Goal: Go to known website: Access a specific website the user already knows

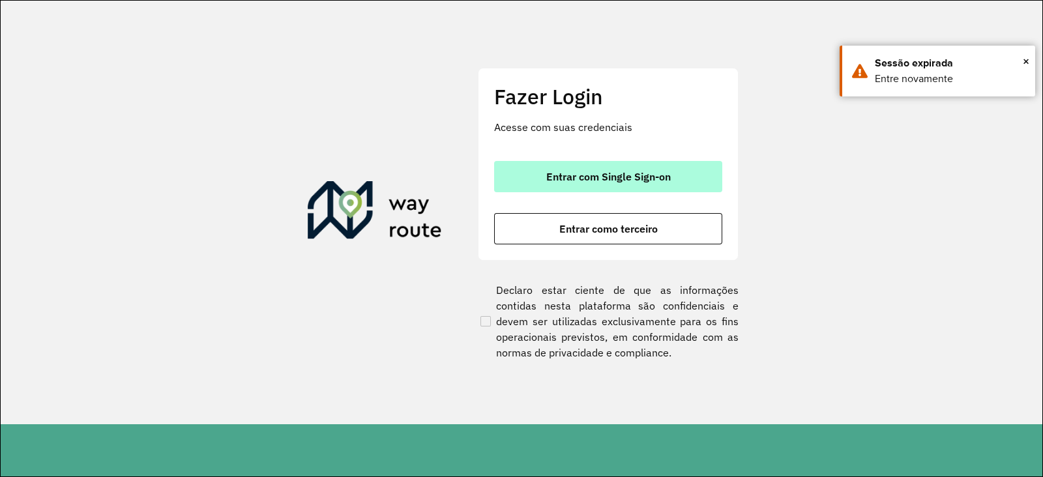
click at [557, 162] on button "Entrar com Single Sign-on" at bounding box center [608, 176] width 228 height 31
